Goal: Find specific page/section

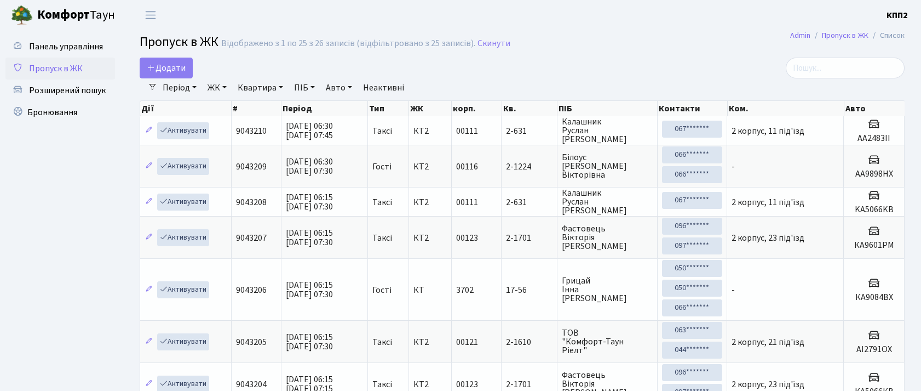
select select "25"
click at [822, 61] on input "search" at bounding box center [845, 68] width 119 height 21
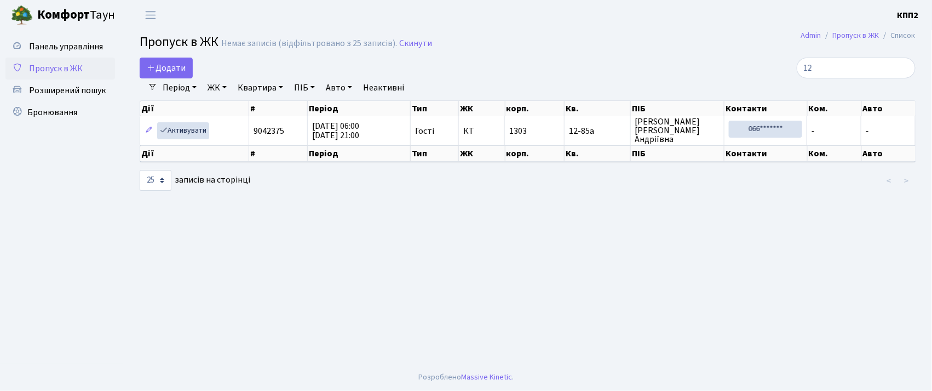
type input "1"
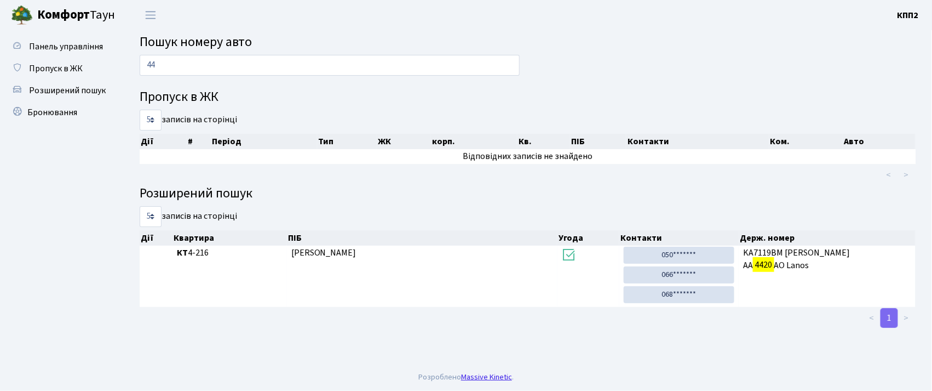
type input "4"
